Goal: Communication & Community: Participate in discussion

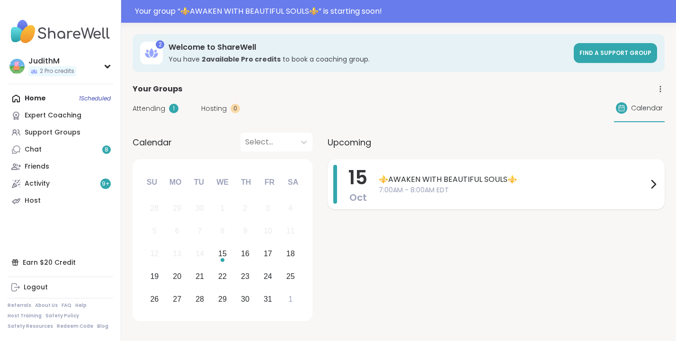
click at [459, 173] on div "⚜️AWAKEN WITH BEAUTIFUL SOULS⚜️ 7:00AM - 8:00AM EDT" at bounding box center [519, 184] width 280 height 39
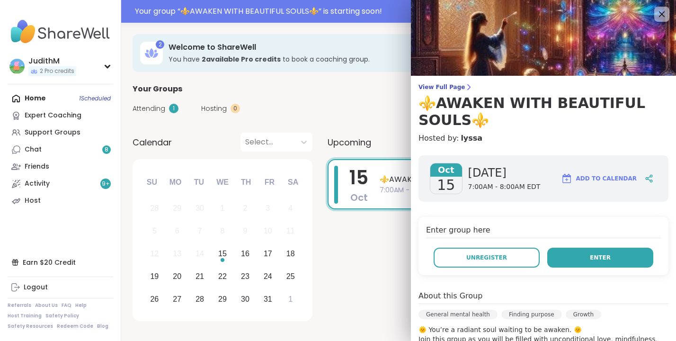
click at [575, 254] on button "Enter" at bounding box center [601, 258] width 106 height 20
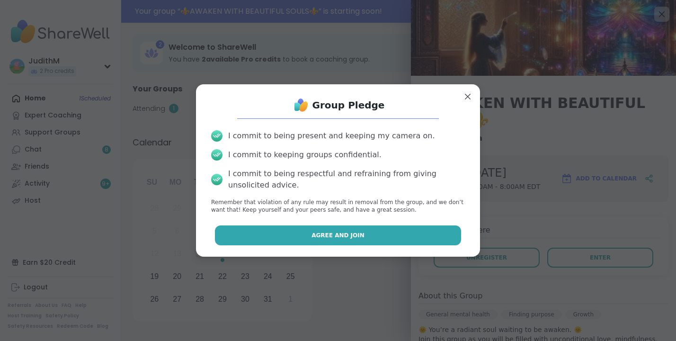
click at [369, 232] on button "Agree and Join" at bounding box center [338, 235] width 247 height 20
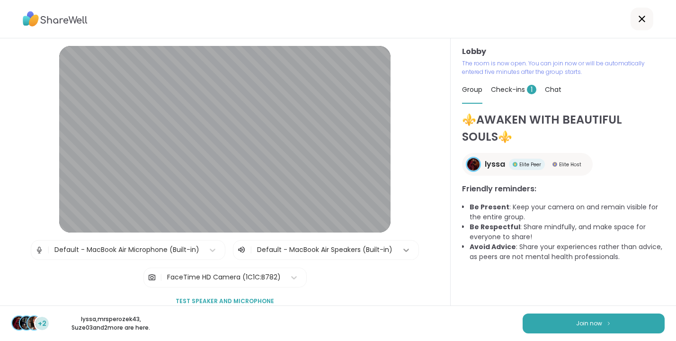
scroll to position [13, 0]
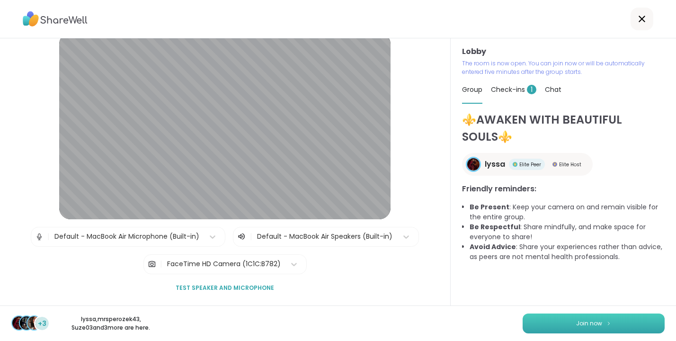
click at [575, 326] on button "Join now" at bounding box center [594, 324] width 142 height 20
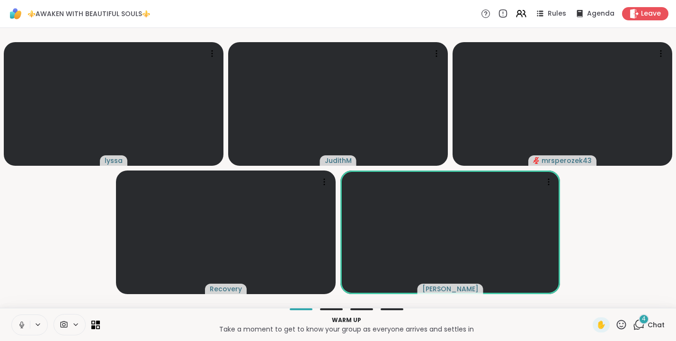
click at [22, 325] on icon at bounding box center [21, 324] width 2 height 4
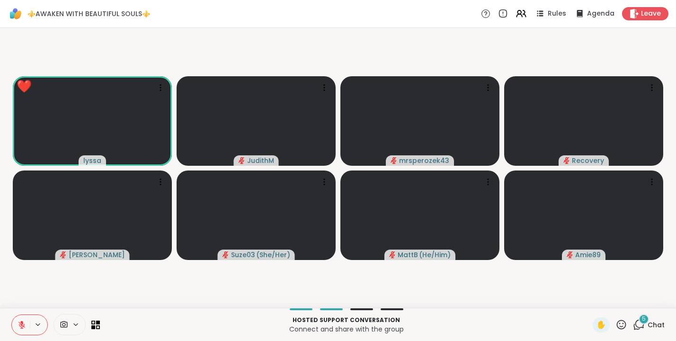
click at [22, 323] on icon at bounding box center [21, 323] width 3 height 4
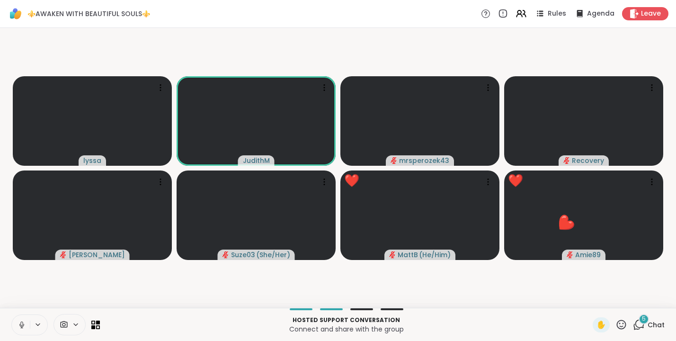
click at [23, 320] on button at bounding box center [21, 325] width 18 height 20
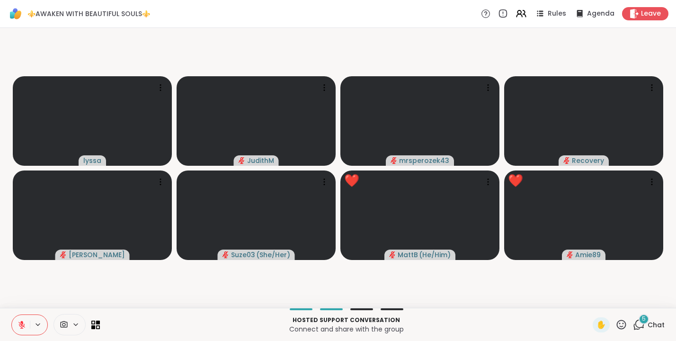
click at [23, 327] on icon at bounding box center [22, 325] width 9 height 9
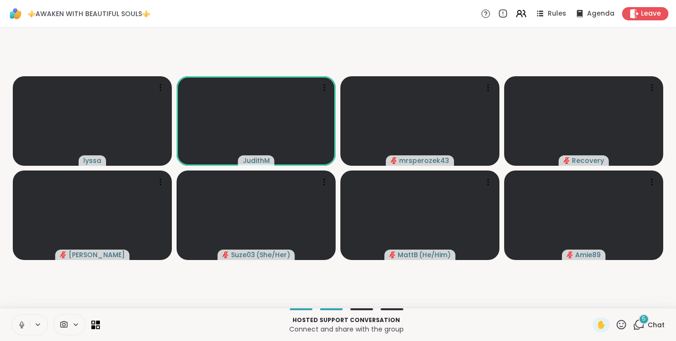
click at [22, 325] on icon at bounding box center [21, 324] width 2 height 4
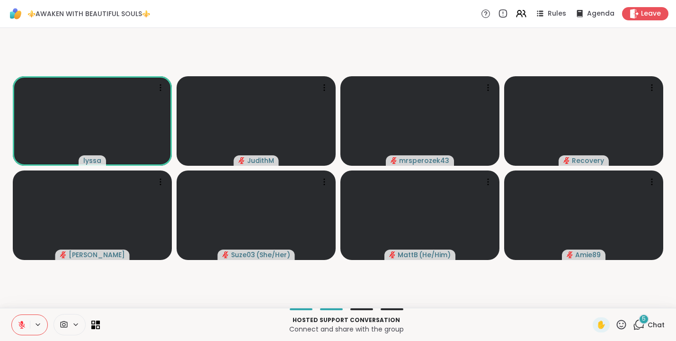
click at [25, 320] on button at bounding box center [21, 325] width 18 height 20
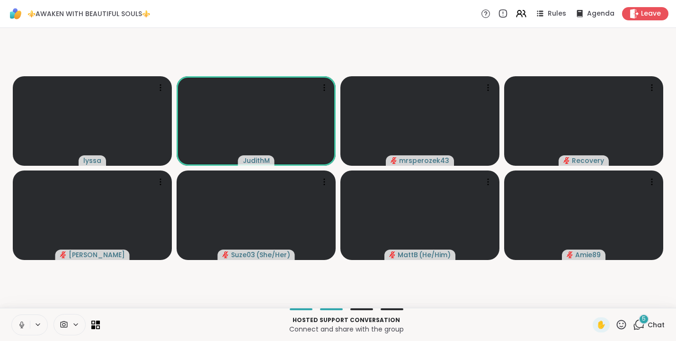
click at [24, 324] on icon at bounding box center [21, 325] width 5 height 3
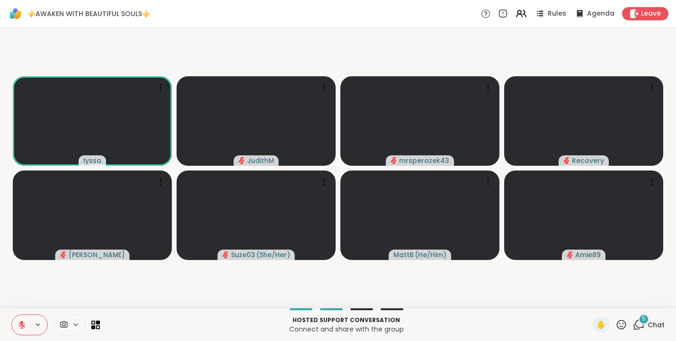
click at [640, 324] on icon at bounding box center [639, 325] width 12 height 12
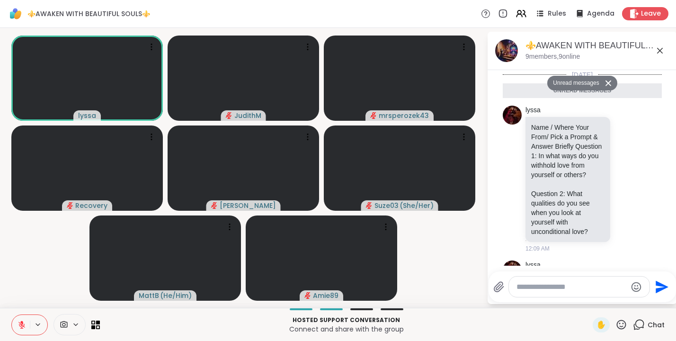
scroll to position [831, 0]
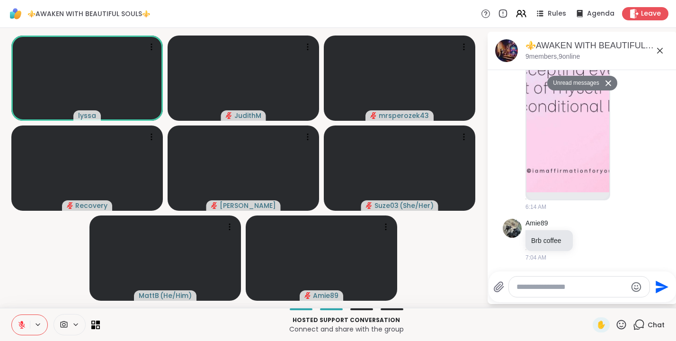
click at [553, 288] on textarea "Type your message" at bounding box center [572, 286] width 110 height 9
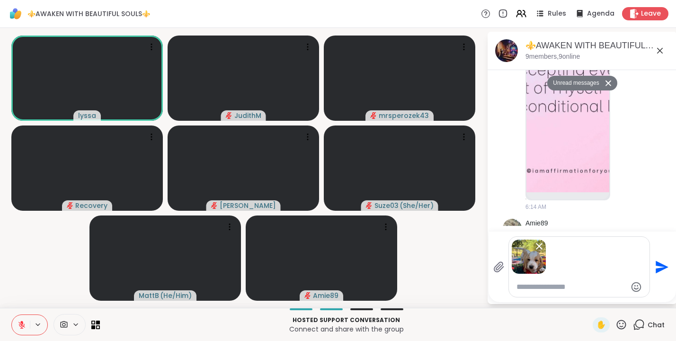
click at [663, 266] on icon "Send" at bounding box center [662, 267] width 13 height 13
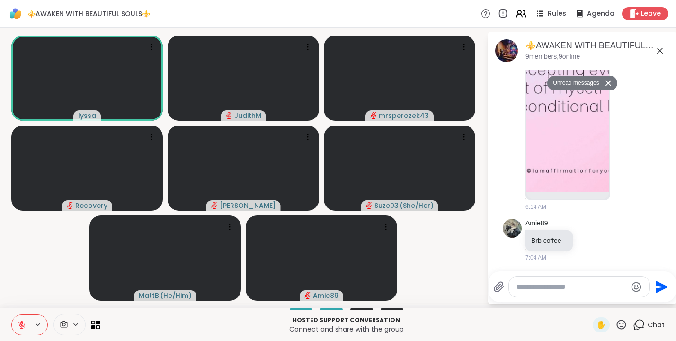
scroll to position [1072, 0]
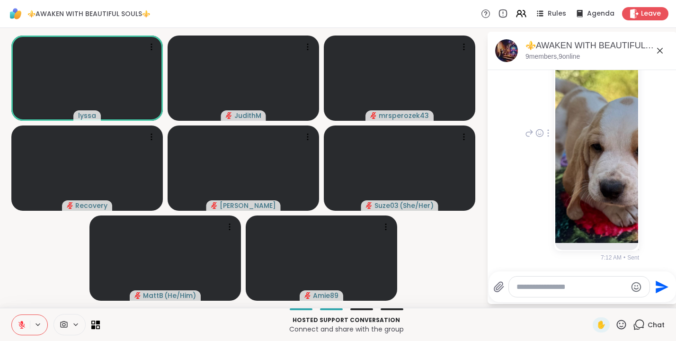
click at [567, 170] on img at bounding box center [597, 130] width 83 height 225
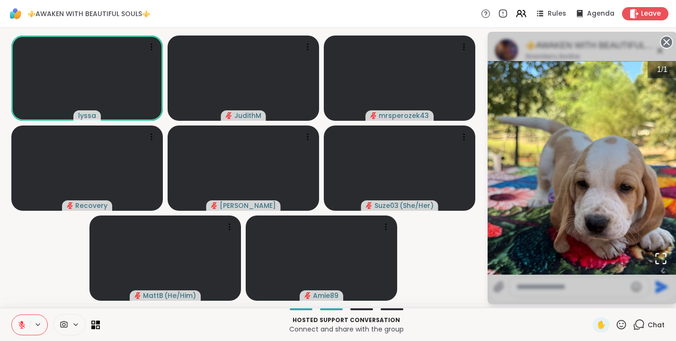
click at [668, 38] on circle at bounding box center [666, 41] width 11 height 11
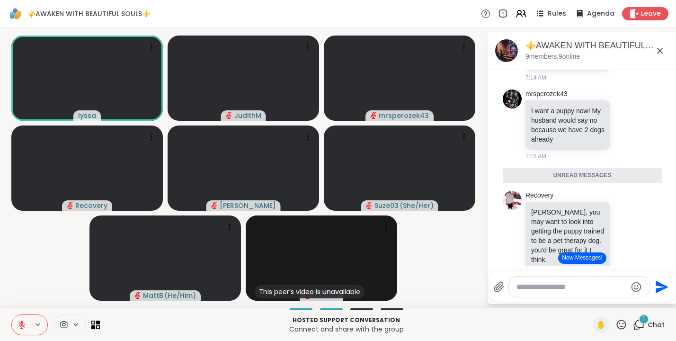
scroll to position [1529, 0]
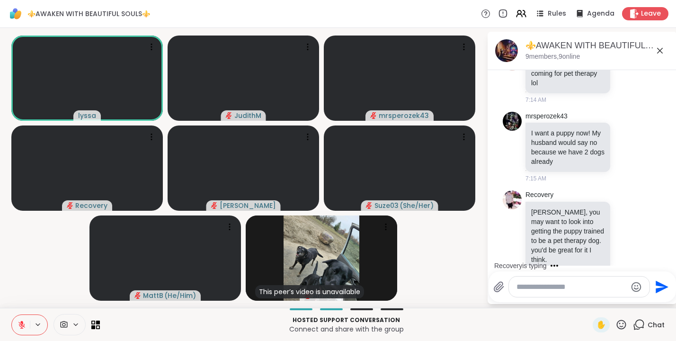
click at [534, 289] on textarea "Type your message" at bounding box center [572, 286] width 110 height 9
type textarea "**********"
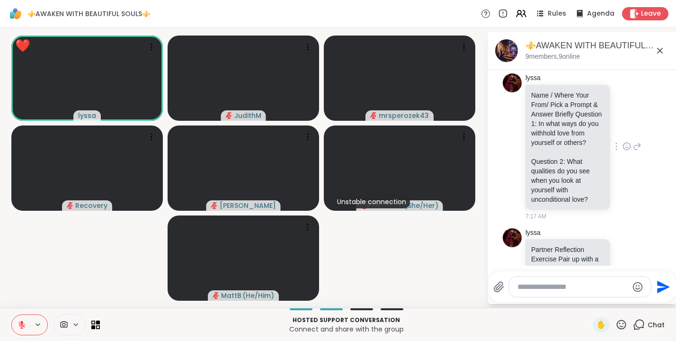
scroll to position [1875, 0]
click at [603, 323] on span "✋" at bounding box center [601, 324] width 9 height 11
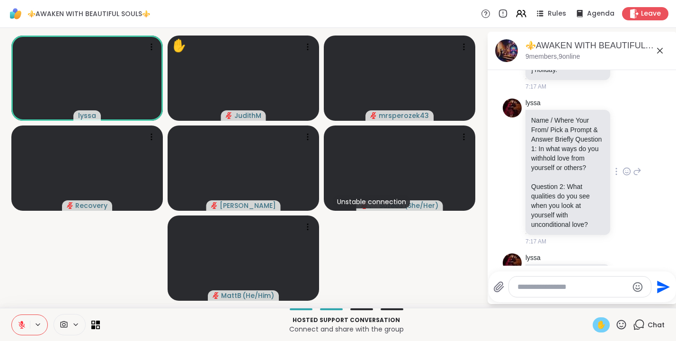
scroll to position [1851, 0]
click at [600, 325] on span "✋" at bounding box center [601, 324] width 9 height 11
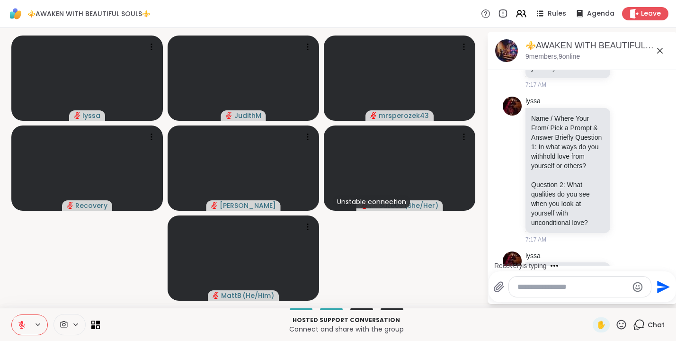
click at [20, 321] on icon at bounding box center [22, 325] width 9 height 9
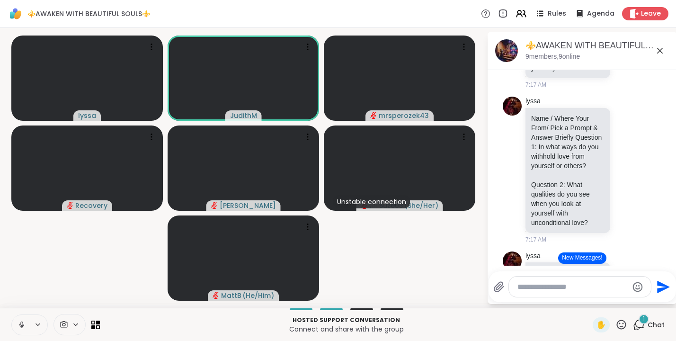
click at [20, 324] on icon at bounding box center [21, 324] width 2 height 4
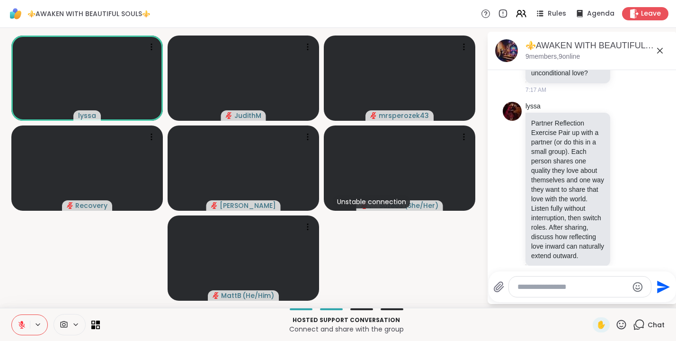
scroll to position [2002, 0]
click at [18, 330] on button at bounding box center [21, 325] width 18 height 20
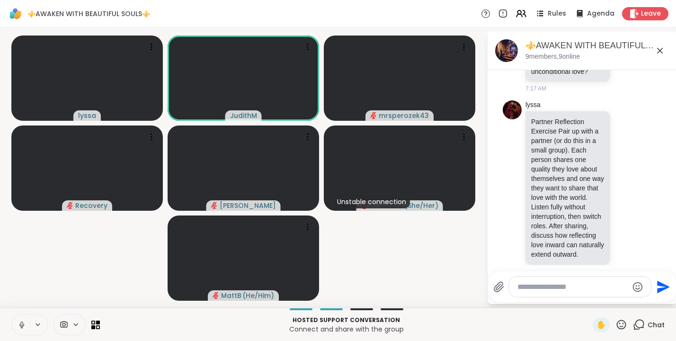
click at [22, 324] on icon at bounding box center [22, 325] width 9 height 9
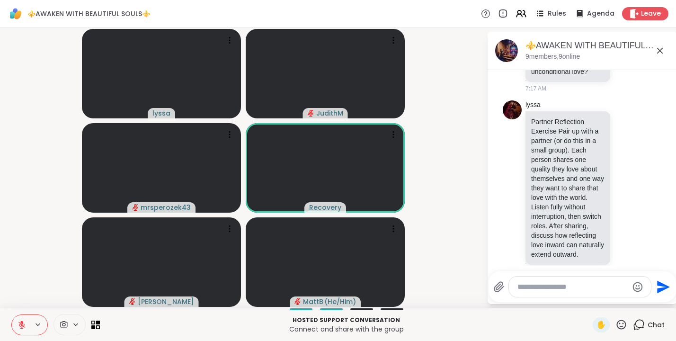
scroll to position [2060, 0]
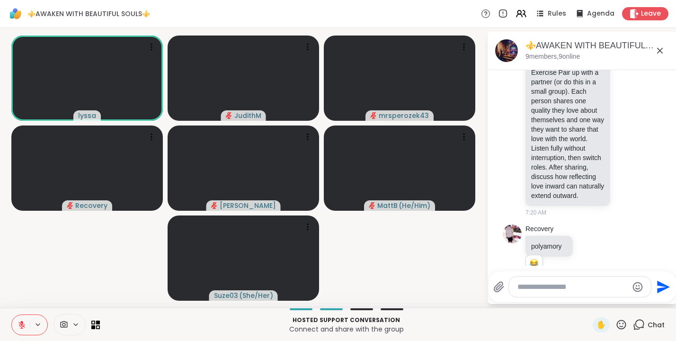
click at [534, 288] on textarea "Type your message" at bounding box center [573, 286] width 110 height 9
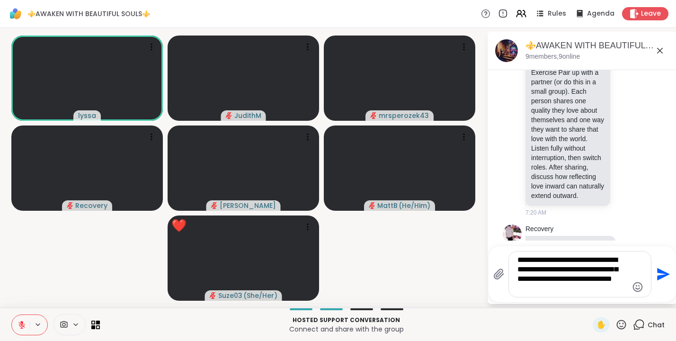
click at [610, 279] on textarea "**********" at bounding box center [573, 274] width 110 height 38
click at [624, 284] on textarea "**********" at bounding box center [573, 274] width 110 height 38
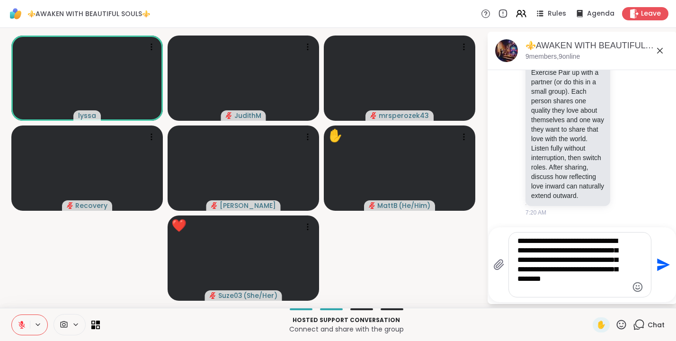
click at [619, 242] on textarea "**********" at bounding box center [573, 264] width 110 height 57
click at [571, 291] on textarea "**********" at bounding box center [573, 264] width 110 height 57
type textarea "**********"
click at [659, 266] on icon "Send" at bounding box center [663, 265] width 13 height 13
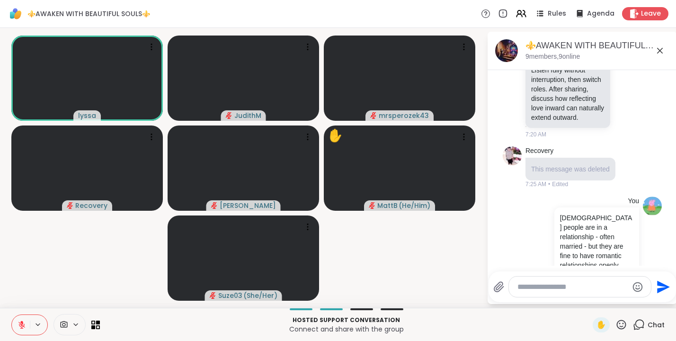
scroll to position [2154, 0]
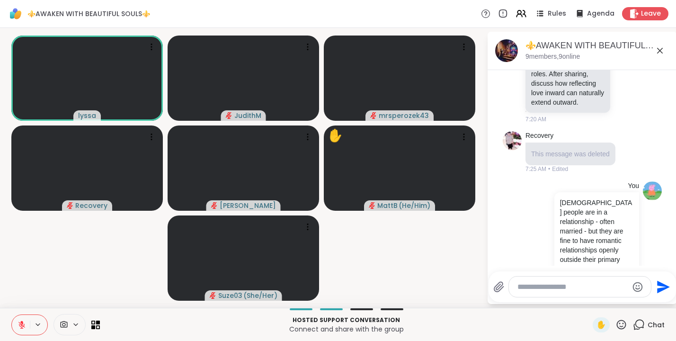
click at [542, 285] on textarea "Type your message" at bounding box center [573, 286] width 110 height 9
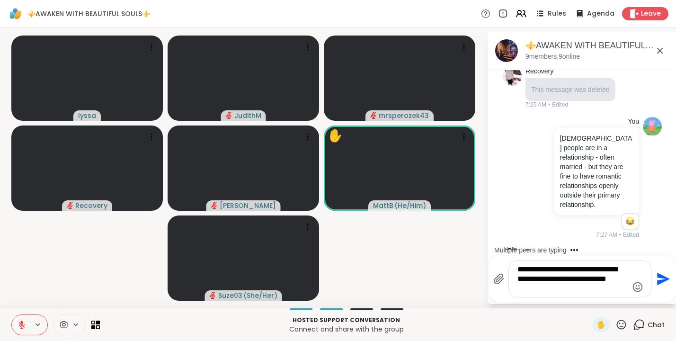
scroll to position [2303, 0]
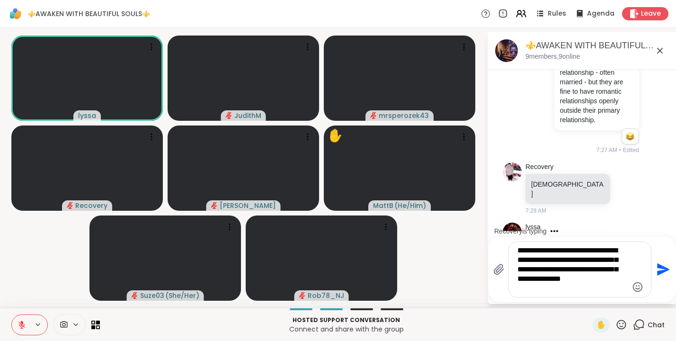
type textarea "**********"
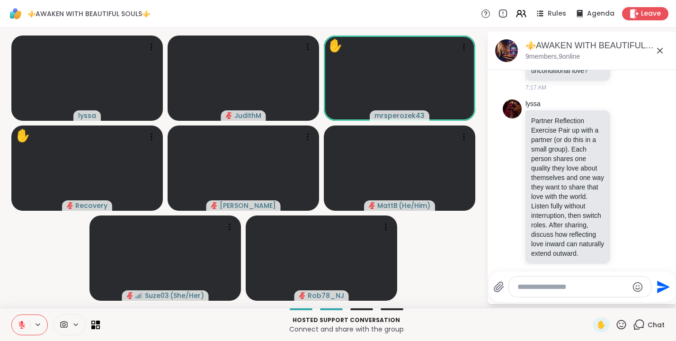
scroll to position [2002, 0]
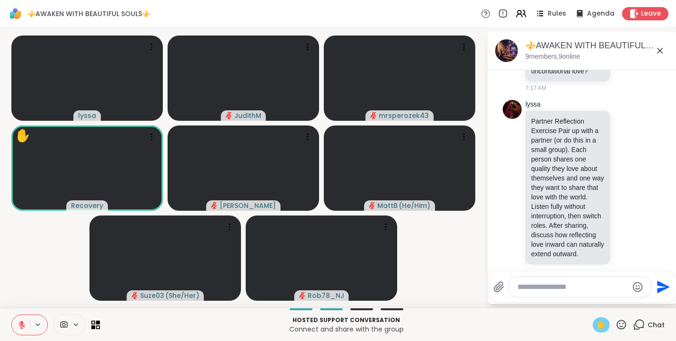
click at [604, 325] on span "✋" at bounding box center [601, 324] width 9 height 11
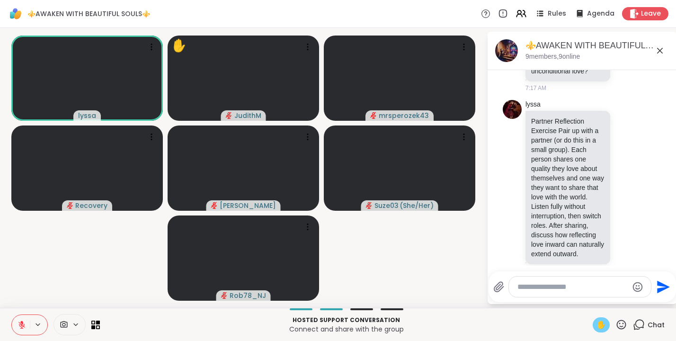
click at [22, 322] on icon at bounding box center [21, 323] width 3 height 4
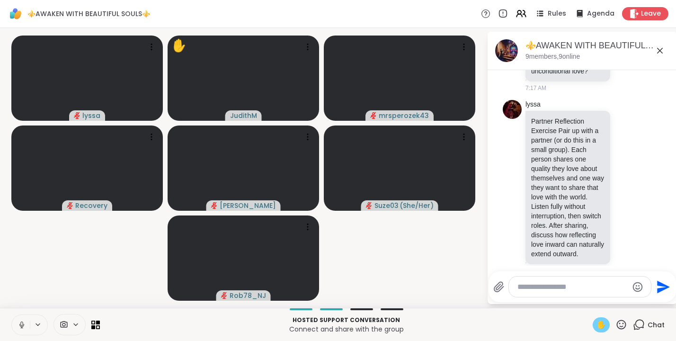
click at [601, 315] on div "Hosted support conversation Connect and share with the group ✋ Chat" at bounding box center [338, 324] width 676 height 33
click at [604, 333] on div "Hosted support conversation Connect and share with the group ✋ Chat" at bounding box center [338, 324] width 676 height 33
click at [605, 325] on span "✋" at bounding box center [601, 324] width 9 height 11
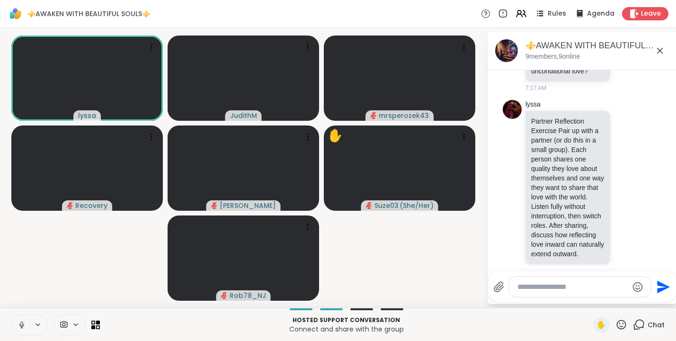
click at [22, 322] on icon at bounding box center [21, 324] width 2 height 4
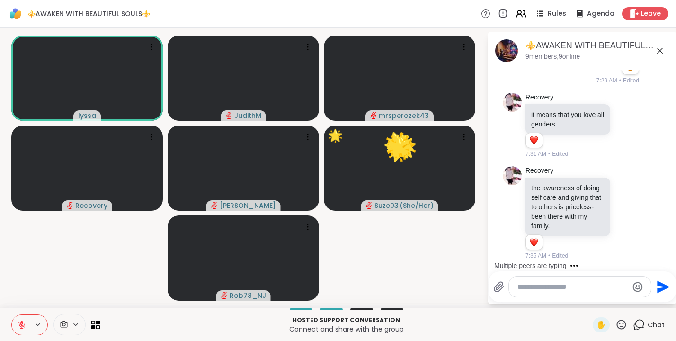
scroll to position [2824, 0]
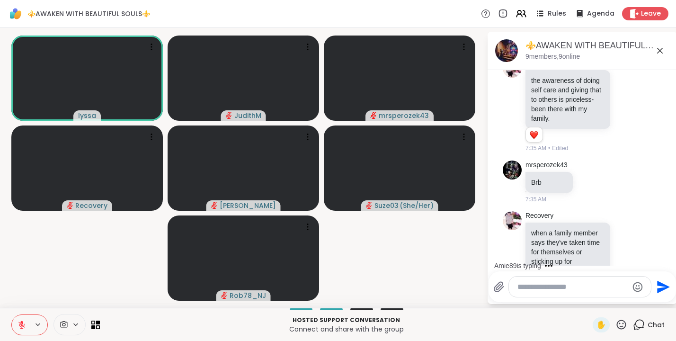
click at [558, 284] on textarea "Type your message" at bounding box center [573, 286] width 110 height 9
type textarea "***"
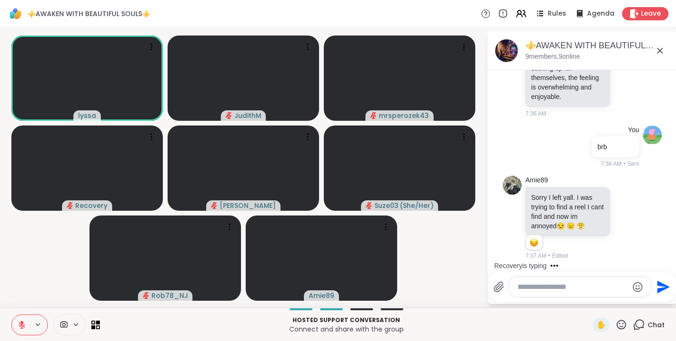
scroll to position [3068, 0]
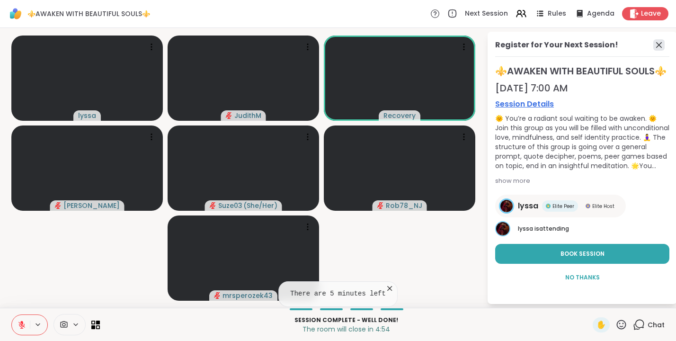
click at [662, 46] on icon at bounding box center [659, 44] width 11 height 11
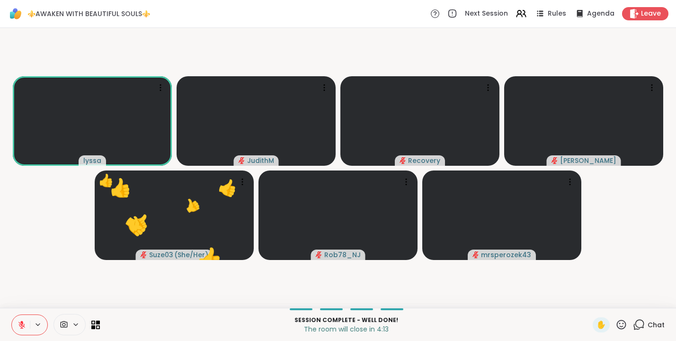
click at [24, 321] on icon at bounding box center [22, 325] width 9 height 9
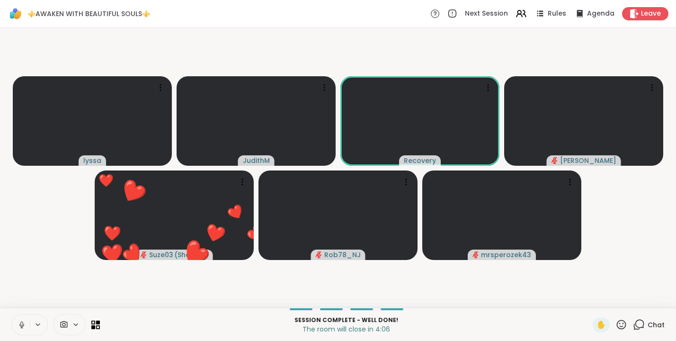
click at [19, 324] on icon at bounding box center [21, 325] width 5 height 3
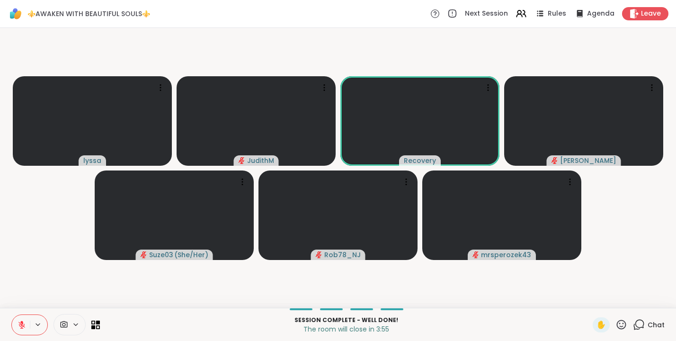
click at [25, 327] on icon at bounding box center [22, 325] width 9 height 9
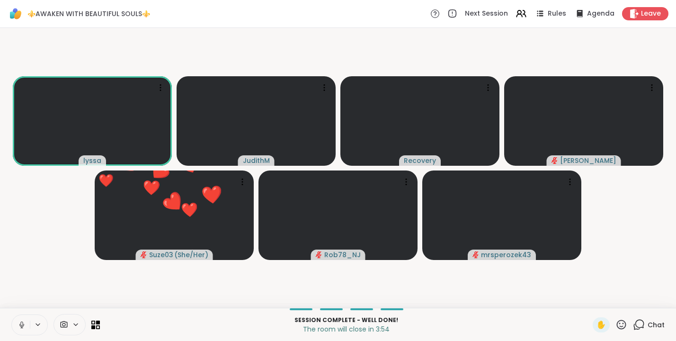
click at [23, 324] on icon at bounding box center [22, 325] width 9 height 9
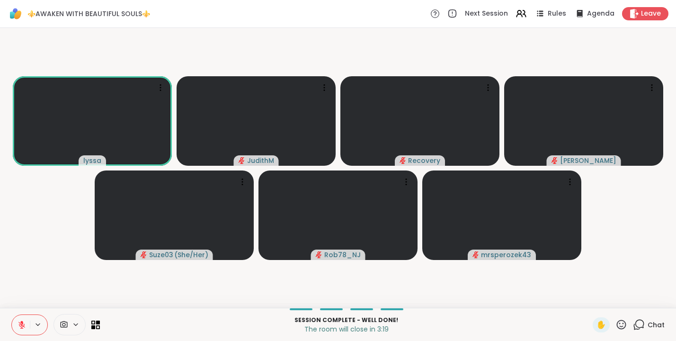
click at [659, 323] on span "Chat" at bounding box center [656, 324] width 17 height 9
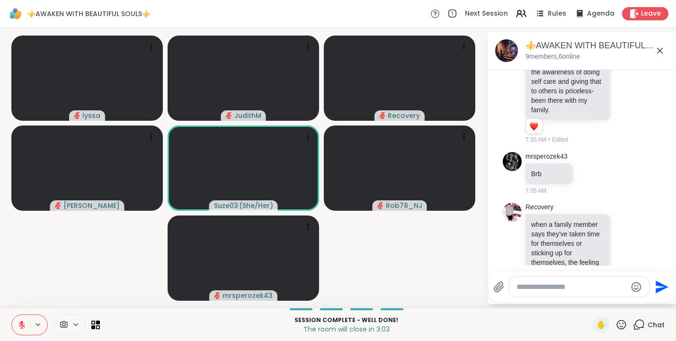
scroll to position [3068, 0]
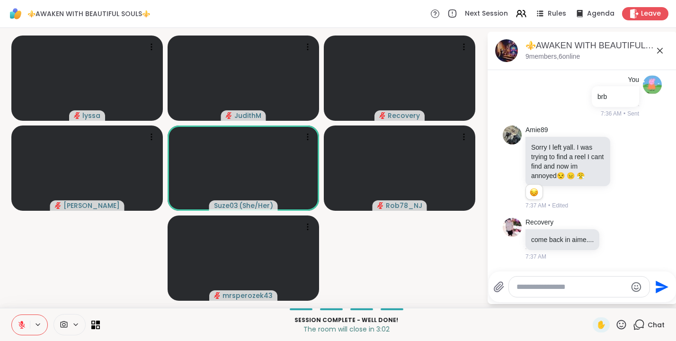
click at [436, 252] on video-player-container "[PERSON_NAME] Recovery [PERSON_NAME] Suze03 ( She/Her ) Rob78_NJ mrsperozek43" at bounding box center [244, 168] width 476 height 272
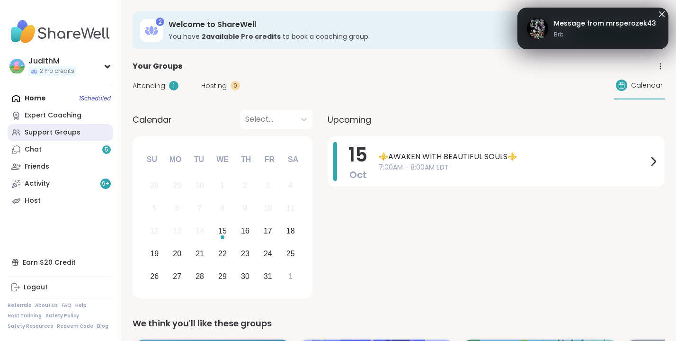
click at [32, 131] on div "Support Groups" at bounding box center [53, 132] width 56 height 9
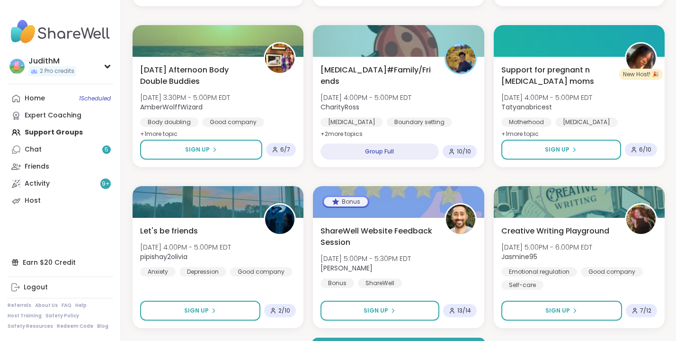
scroll to position [1782, 0]
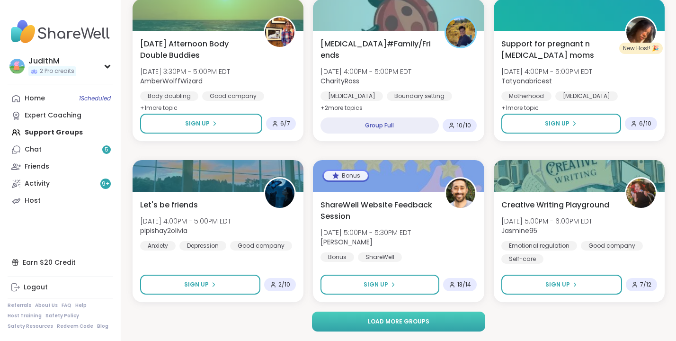
click at [392, 321] on span "Load more groups" at bounding box center [399, 321] width 62 height 9
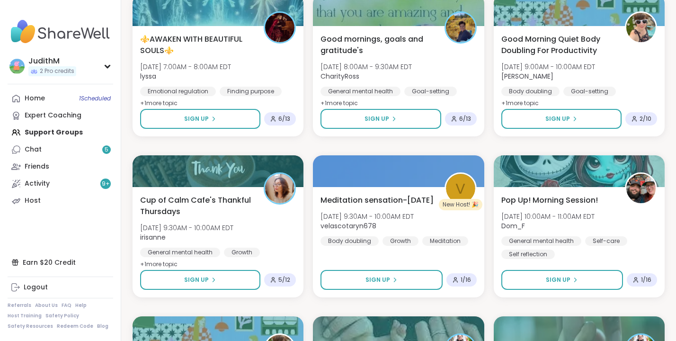
scroll to position [3558, 0]
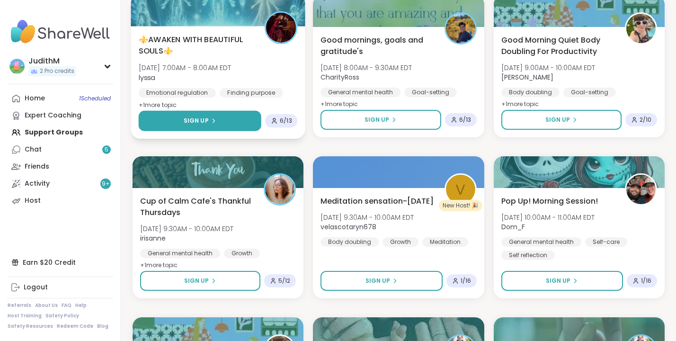
click at [219, 122] on button "Sign Up" at bounding box center [200, 121] width 123 height 20
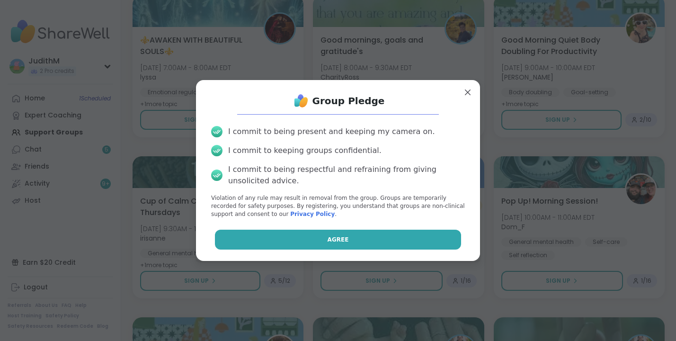
click at [310, 239] on button "Agree" at bounding box center [338, 240] width 247 height 20
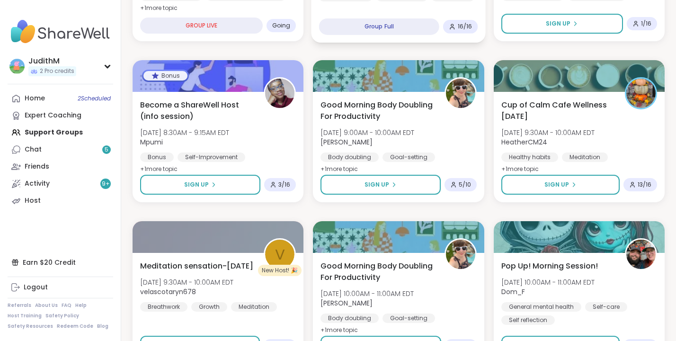
scroll to position [275, 0]
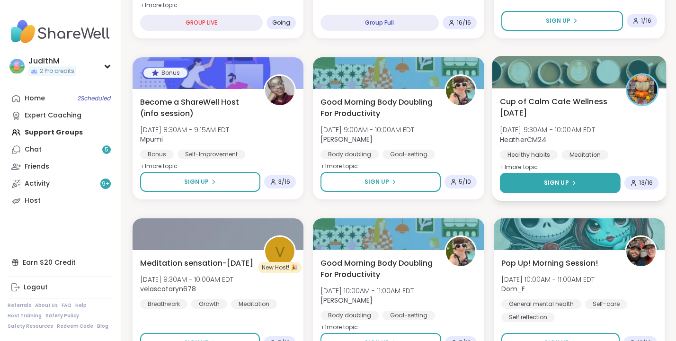
click at [554, 181] on span "Sign Up" at bounding box center [556, 183] width 25 height 9
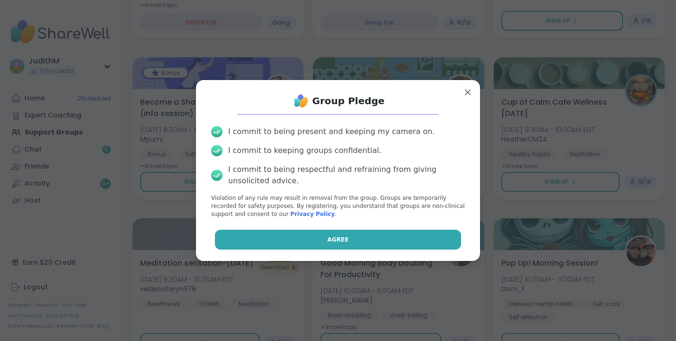
click at [330, 240] on span "Agree" at bounding box center [338, 239] width 21 height 9
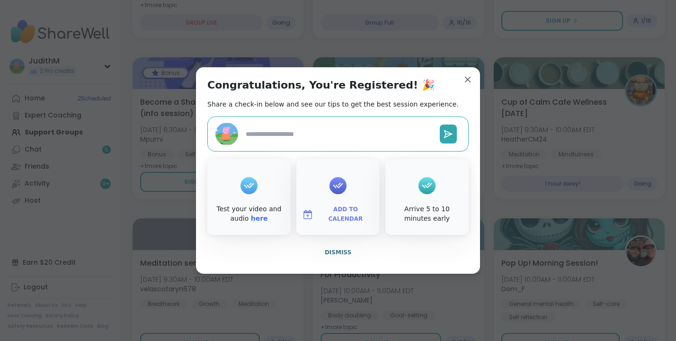
type textarea "*"
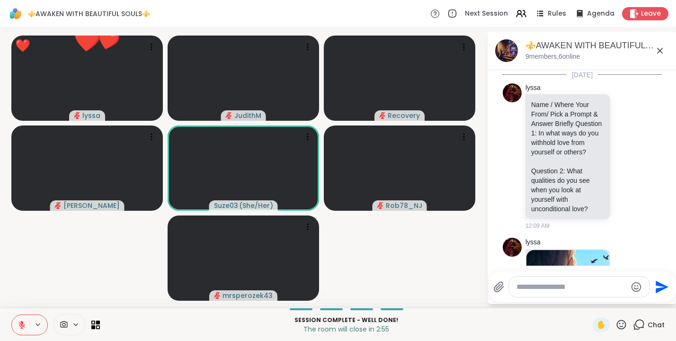
scroll to position [3068, 0]
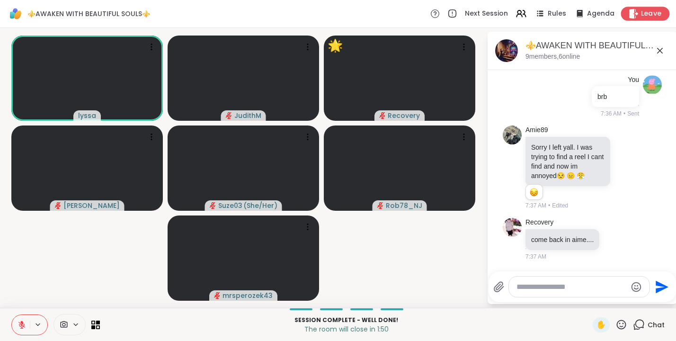
click at [637, 14] on icon at bounding box center [634, 14] width 9 height 10
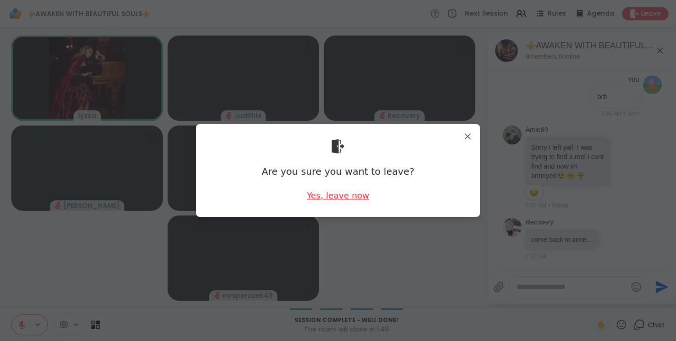
click at [361, 192] on div "Yes, leave now" at bounding box center [338, 195] width 63 height 12
